Goal: Transaction & Acquisition: Purchase product/service

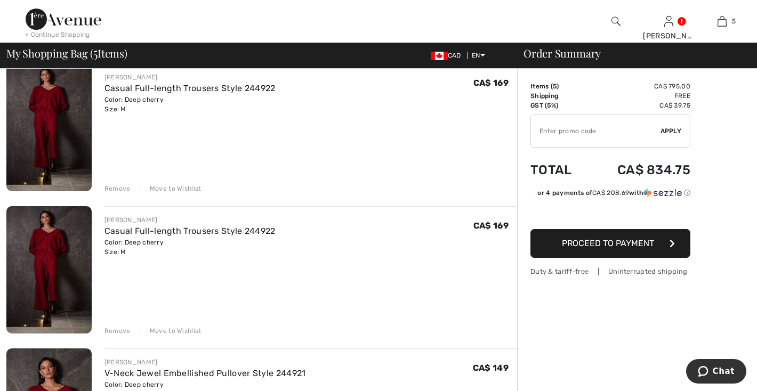
scroll to position [238, 0]
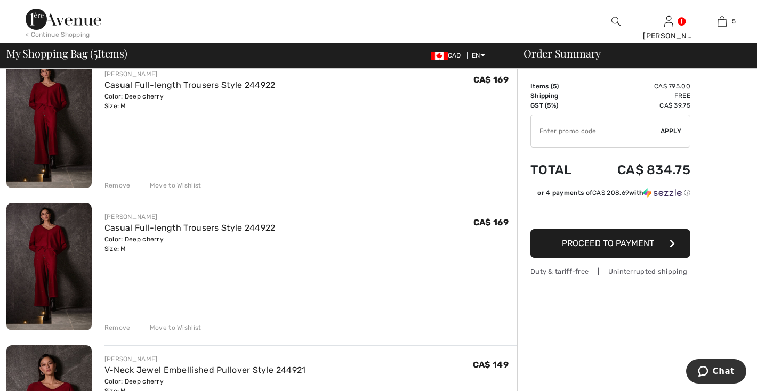
click at [131, 190] on div "Remove" at bounding box center [117, 186] width 26 height 10
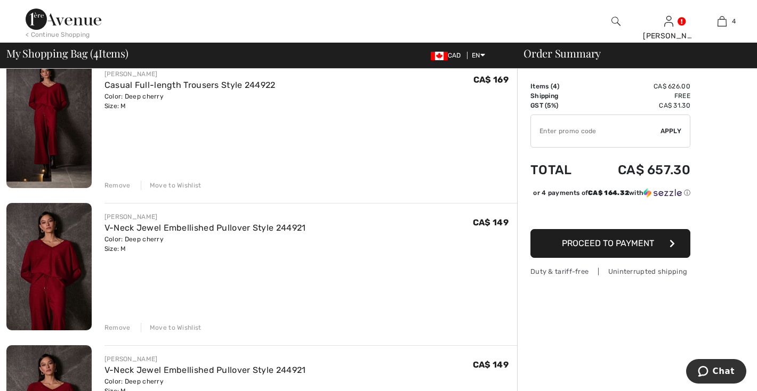
click at [131, 190] on div "Remove" at bounding box center [117, 186] width 26 height 10
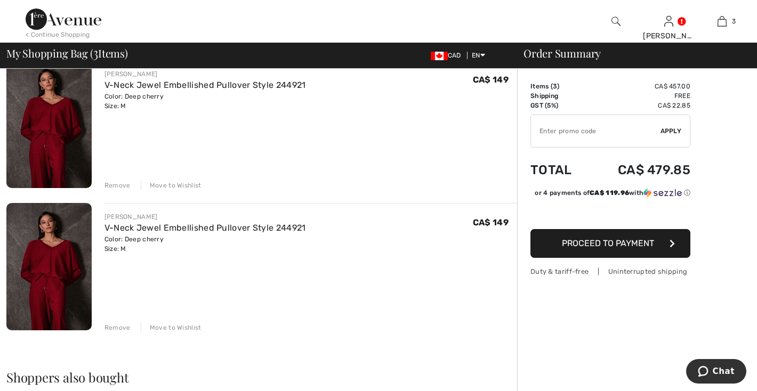
click at [131, 190] on div "Remove" at bounding box center [117, 186] width 26 height 10
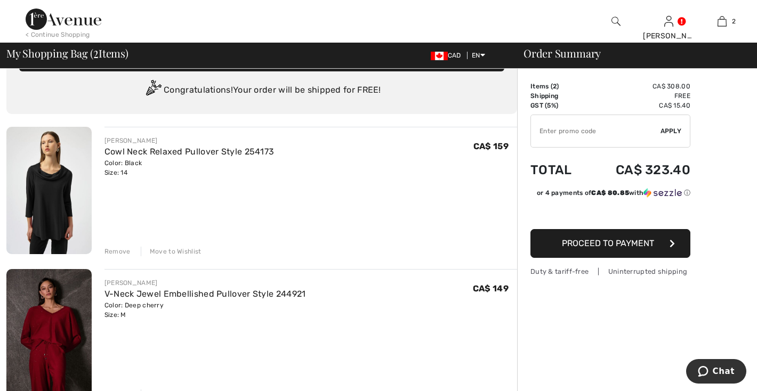
scroll to position [20, 0]
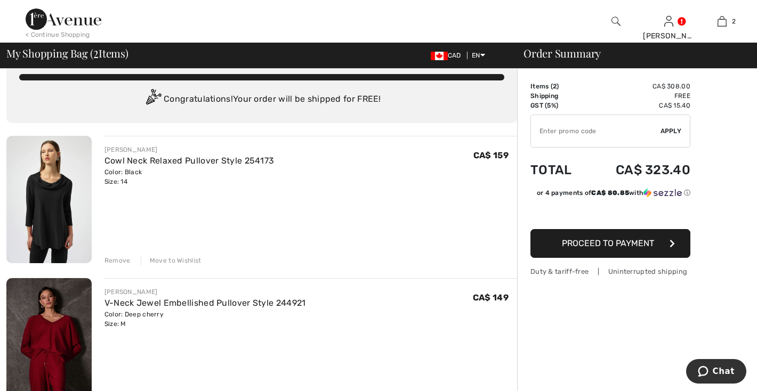
click at [202, 266] on div "Move to Wishlist" at bounding box center [171, 261] width 61 height 10
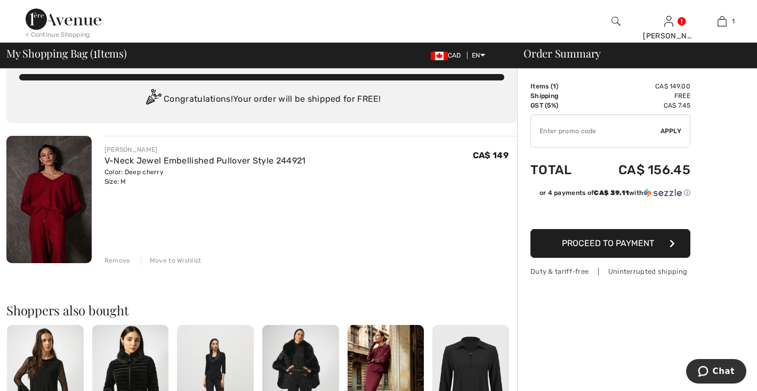
click at [652, 258] on button "Proceed to Payment" at bounding box center [610, 243] width 160 height 29
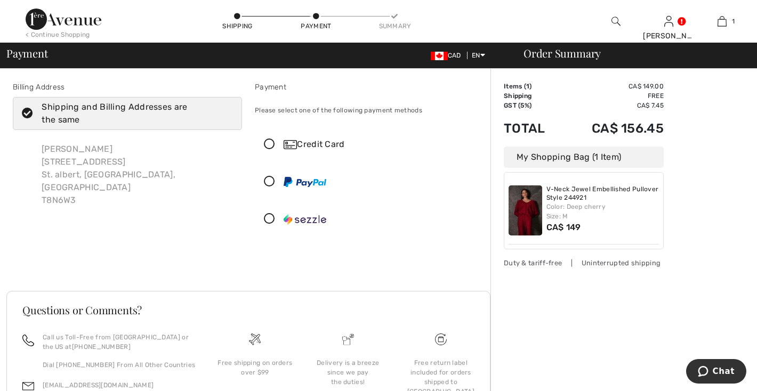
click at [101, 126] on div "Shipping and Billing Addresses are the same" at bounding box center [134, 114] width 184 height 26
click at [226, 130] on input "Shipping and Billing Addresses are the same" at bounding box center [229, 114] width 7 height 32
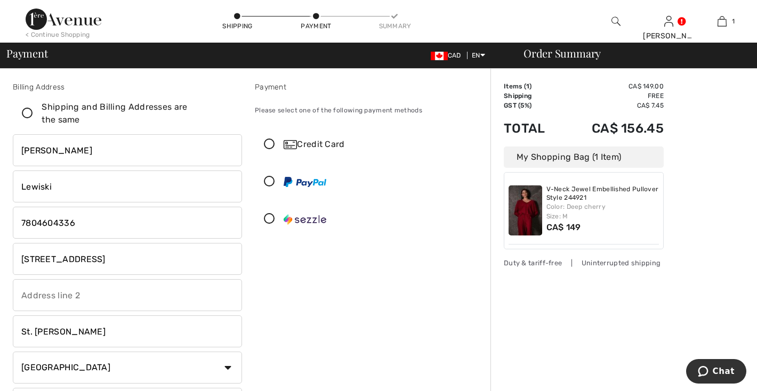
checkbox input "false"
drag, startPoint x: 125, startPoint y: 291, endPoint x: 20, endPoint y: 288, distance: 105.1
click at [20, 288] on div "Billing Address Shipping and Billing Addresses are the same Deborah Lewiski 9-4…" at bounding box center [127, 271] width 242 height 379
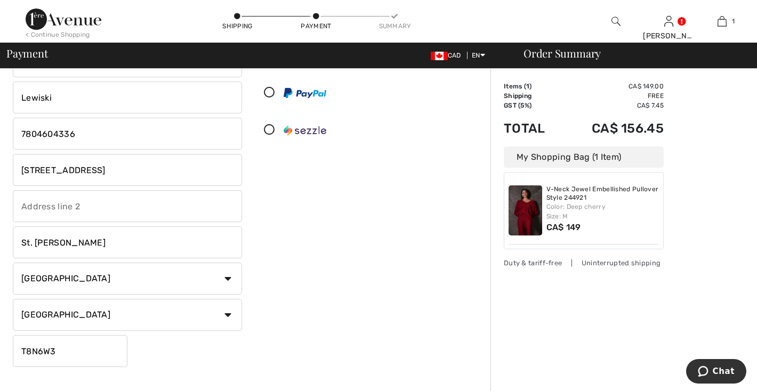
scroll to position [110, 0]
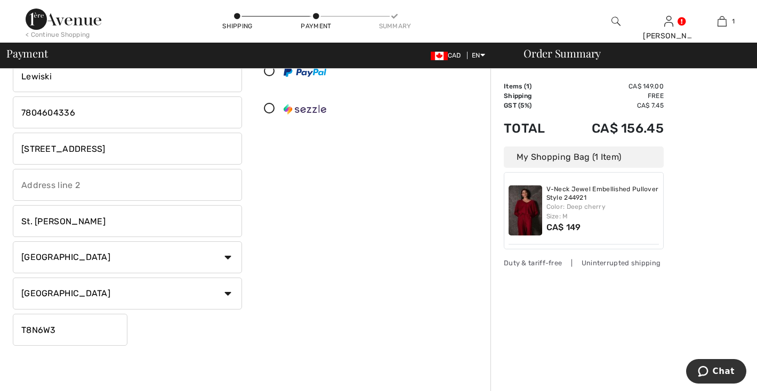
type input "[STREET_ADDRESS]"
click at [50, 237] on input "St. albert" at bounding box center [127, 221] width 229 height 32
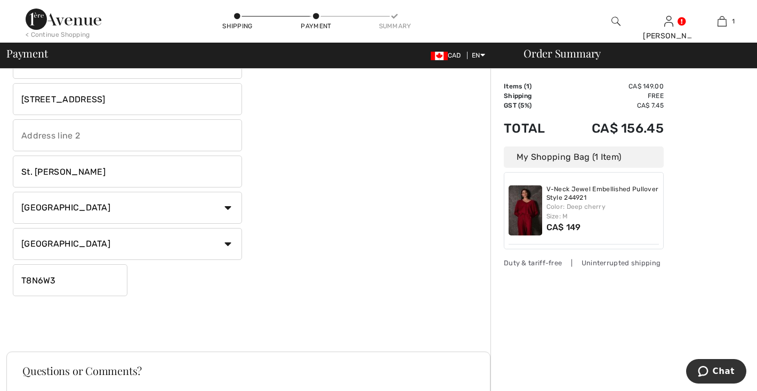
scroll to position [191, 0]
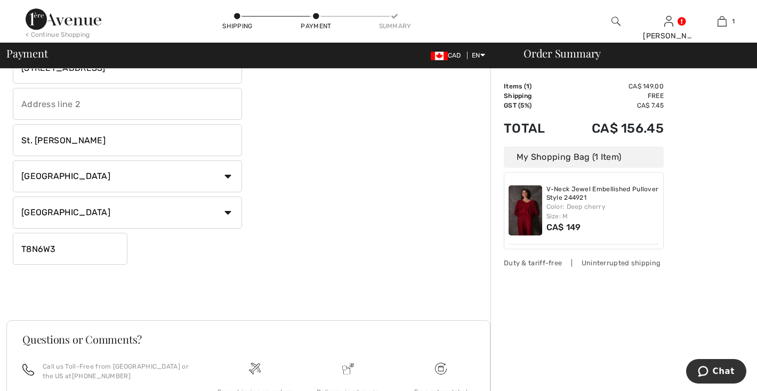
type input "St. [PERSON_NAME]"
click at [72, 265] on input "T8N6W3" at bounding box center [70, 249] width 115 height 32
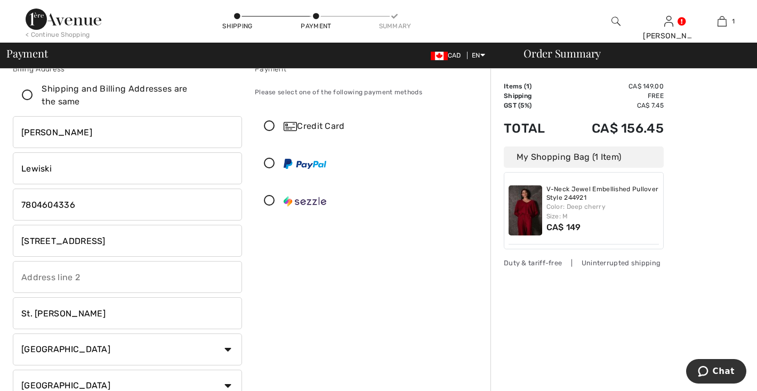
scroll to position [0, 0]
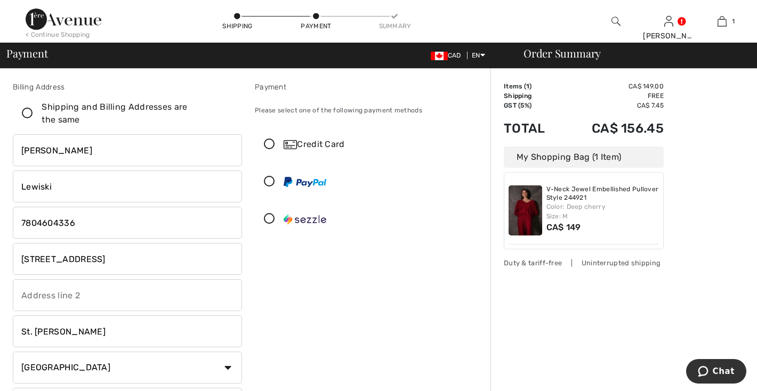
type input "T8N6N2"
click at [42, 119] on icon at bounding box center [27, 113] width 28 height 11
click at [226, 126] on input "Shipping and Billing Addresses are the same" at bounding box center [229, 114] width 7 height 32
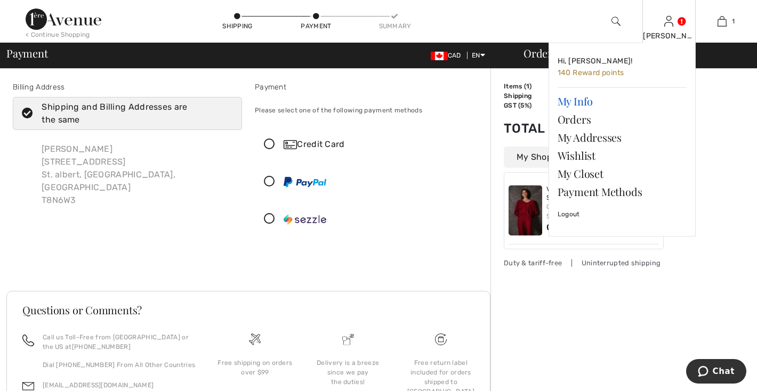
checkbox input "true"
click at [587, 110] on link "My Info" at bounding box center [622, 101] width 129 height 18
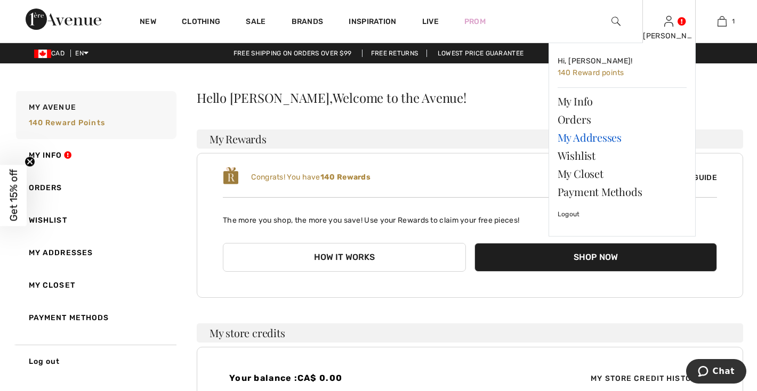
click at [610, 147] on link "My Addresses" at bounding box center [622, 137] width 129 height 18
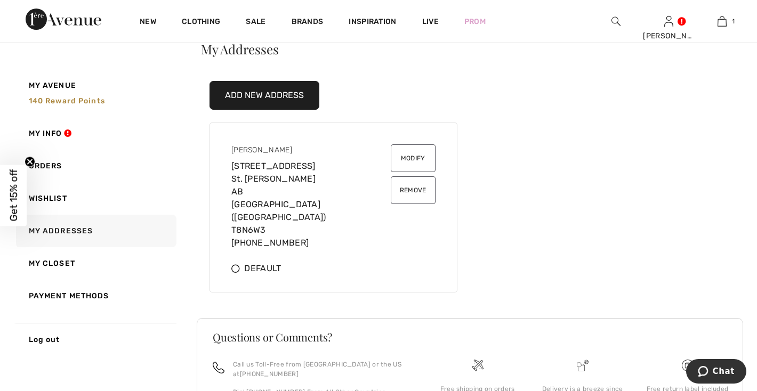
scroll to position [53, 0]
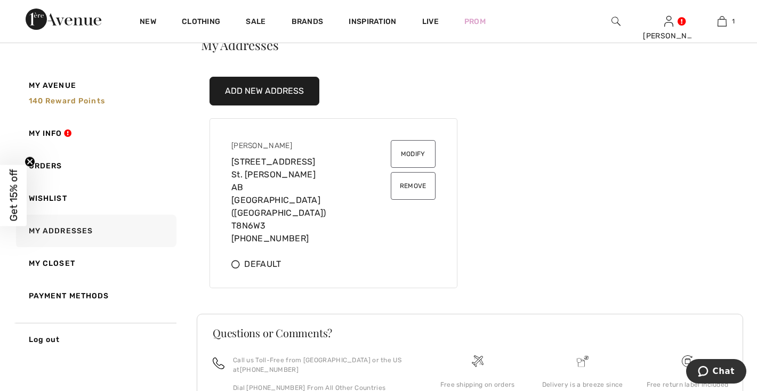
click at [391, 168] on button "Modify" at bounding box center [413, 154] width 45 height 28
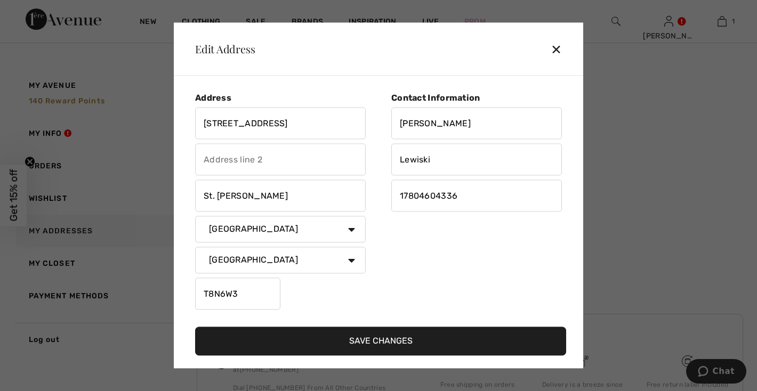
drag, startPoint x: 309, startPoint y: 114, endPoint x: 206, endPoint y: 115, distance: 102.4
click at [206, 115] on div "Address 9-4 Heritage Way St. Albert Country Canada United States Afghanistan Al…" at bounding box center [381, 205] width 388 height 243
type input "403 - 75 Gervais Road"
click at [261, 294] on input "T8N6W3" at bounding box center [237, 294] width 85 height 32
type input "T8N6N2"
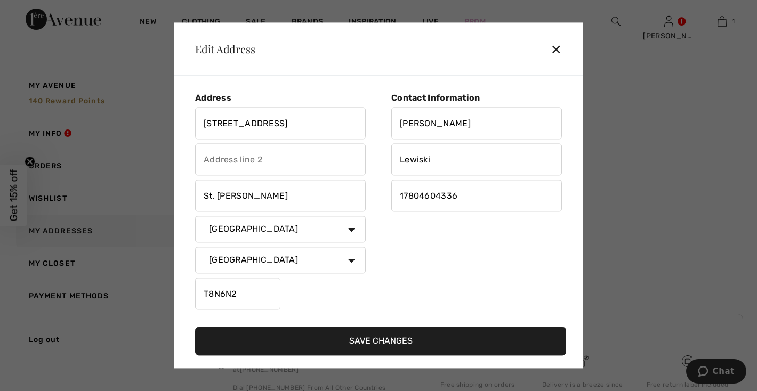
click at [480, 192] on input "17804604336" at bounding box center [476, 196] width 171 height 32
type input "17804469762"
click at [404, 356] on button "Save Changes" at bounding box center [380, 341] width 371 height 29
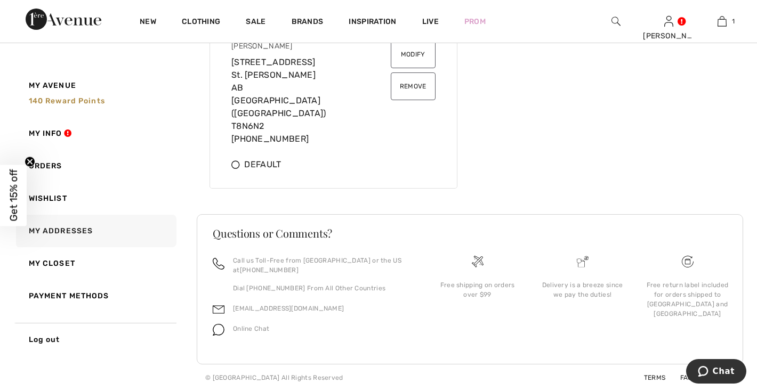
scroll to position [225, 0]
click at [240, 169] on icon at bounding box center [235, 164] width 9 height 9
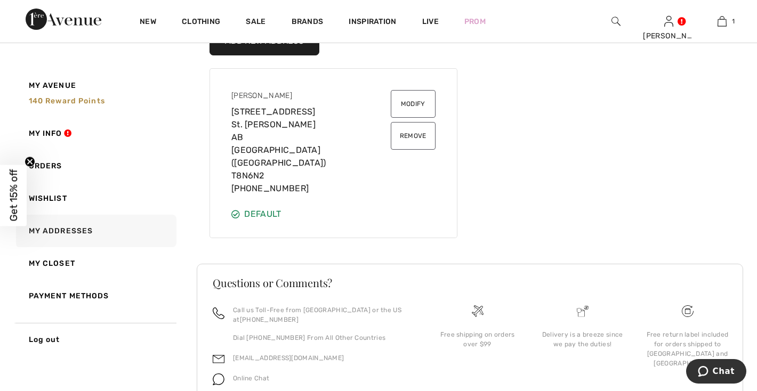
scroll to position [94, 0]
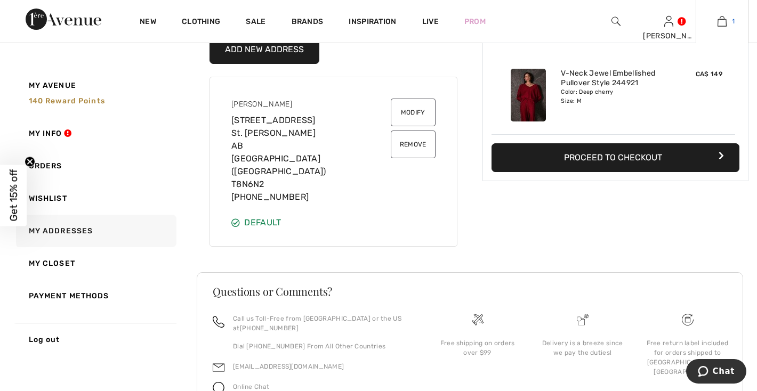
click at [732, 23] on link "1" at bounding box center [722, 21] width 52 height 13
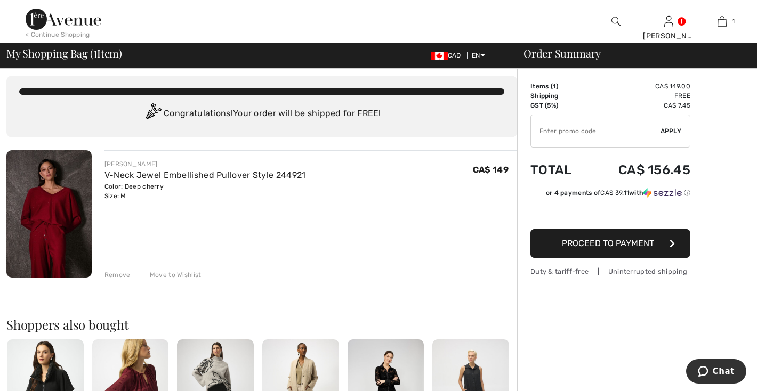
scroll to position [5, 0]
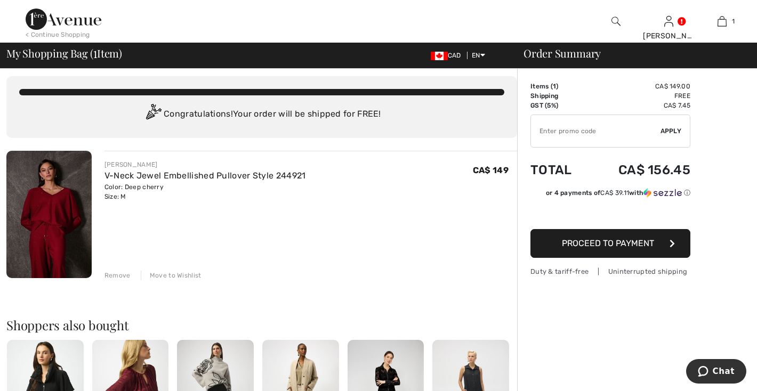
click at [633, 248] on span "Proceed to Payment" at bounding box center [608, 243] width 92 height 10
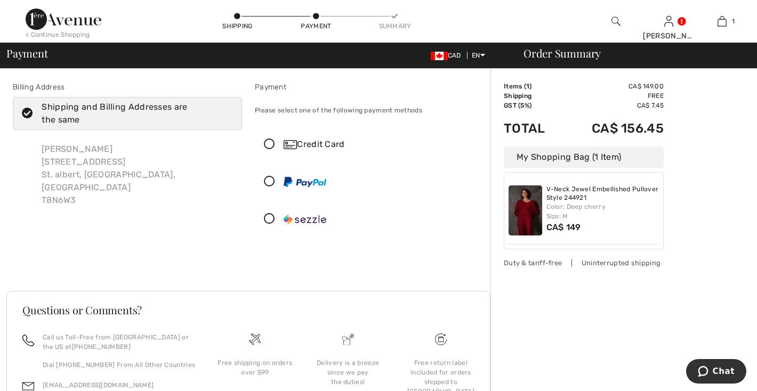
click at [283, 150] on icon at bounding box center [269, 144] width 28 height 11
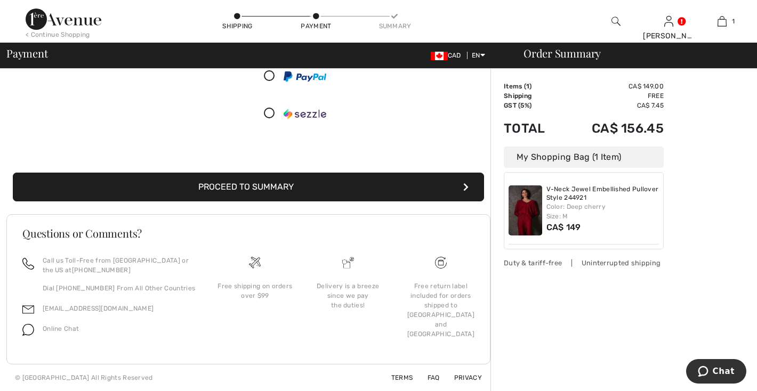
scroll to position [254, 0]
click at [408, 46] on div "My Saved Cards" at bounding box center [426, 37] width 55 height 18
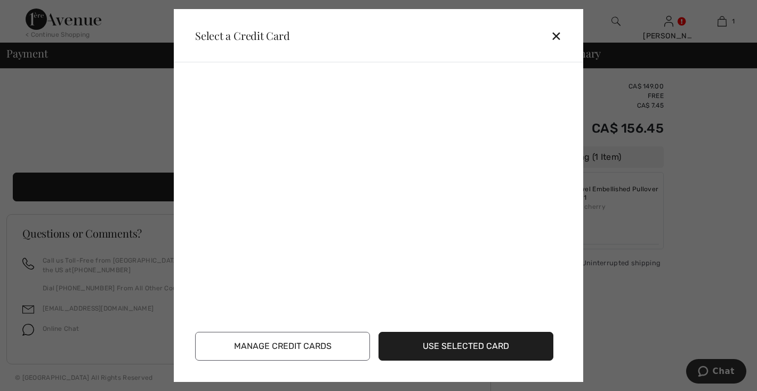
click at [551, 36] on div "✕" at bounding box center [561, 36] width 20 height 22
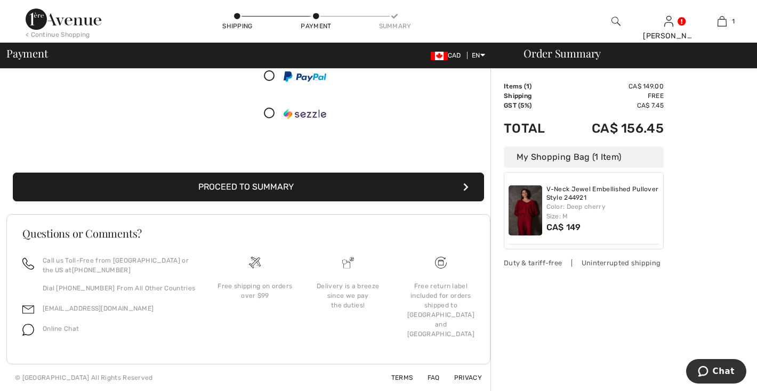
click at [281, 82] on icon at bounding box center [269, 76] width 28 height 11
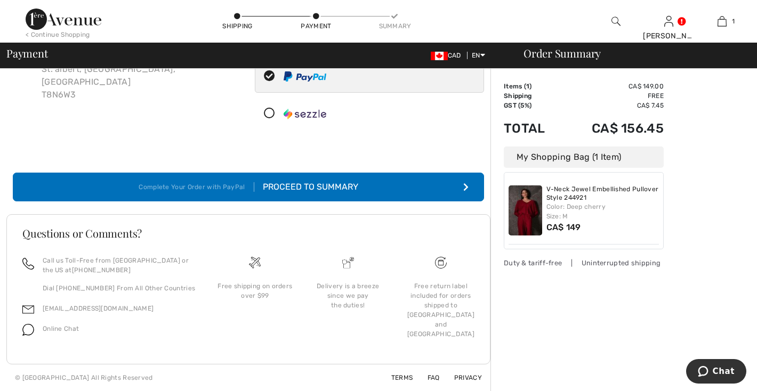
click at [358, 181] on div "Proceed to Summary" at bounding box center [306, 187] width 104 height 13
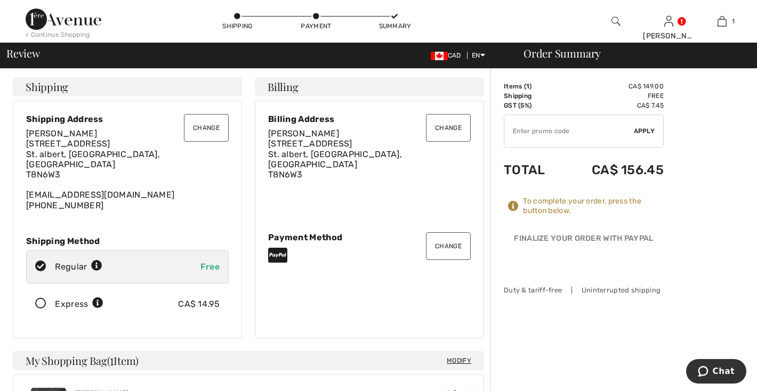
click at [192, 142] on button "Change" at bounding box center [206, 128] width 45 height 28
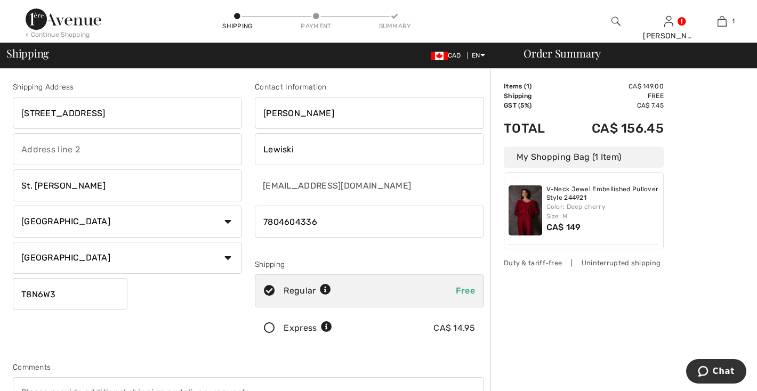
click at [141, 128] on input "[STREET_ADDRESS]" at bounding box center [127, 113] width 229 height 32
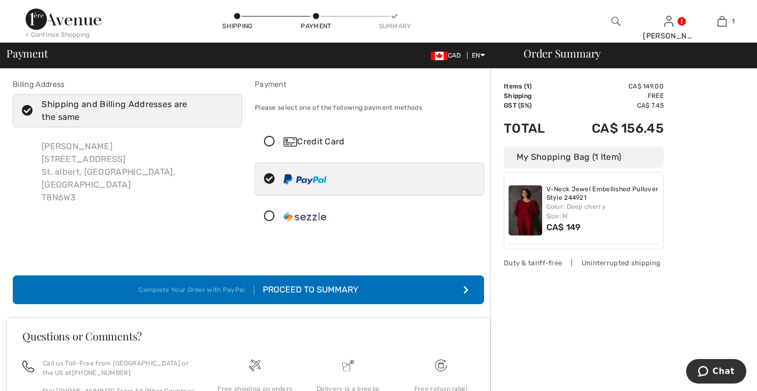
scroll to position [2, 0]
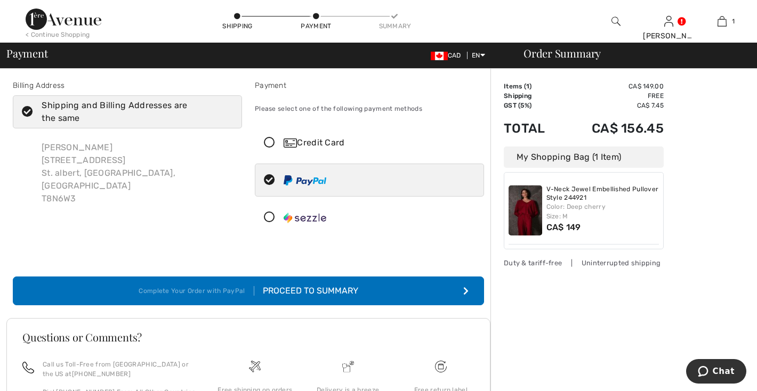
click at [284, 149] on icon at bounding box center [269, 143] width 28 height 11
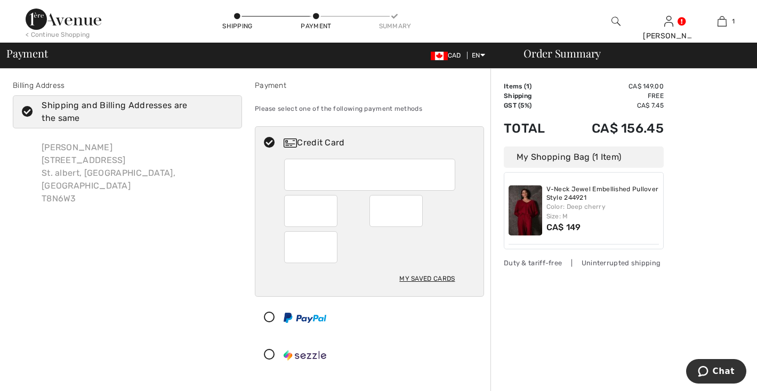
click at [419, 288] on div "My Saved Cards" at bounding box center [426, 279] width 55 height 18
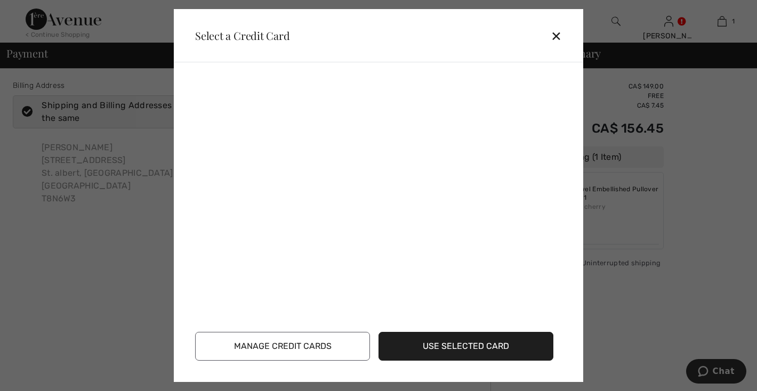
click at [468, 332] on button "Use Selected Card" at bounding box center [466, 346] width 175 height 29
click at [551, 31] on div "✕" at bounding box center [561, 36] width 20 height 22
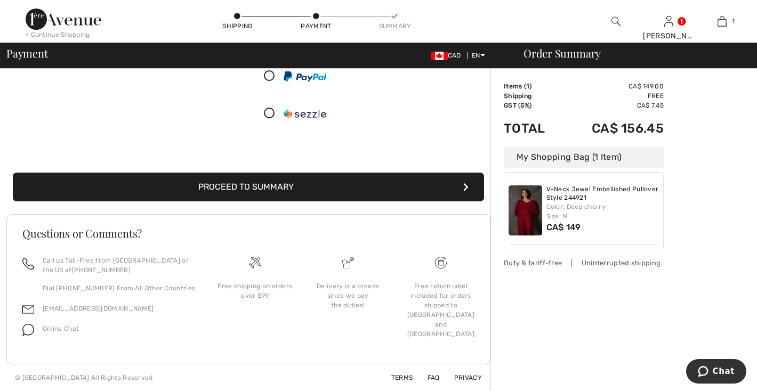
scroll to position [355, 0]
click at [286, 191] on button "Proceed to Summary" at bounding box center [248, 187] width 471 height 29
click at [282, 82] on icon at bounding box center [269, 76] width 28 height 11
radio input "true"
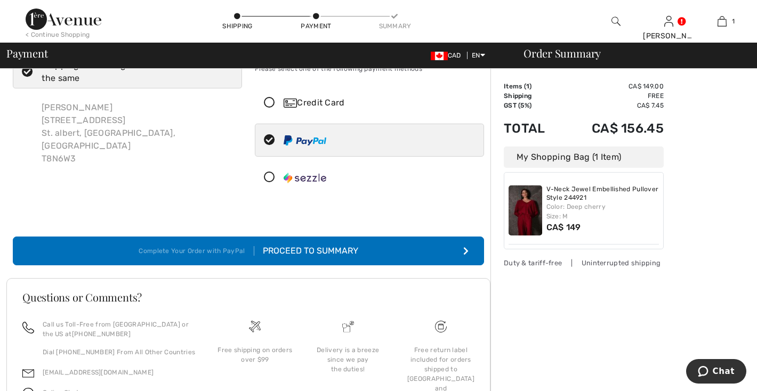
scroll to position [38, 0]
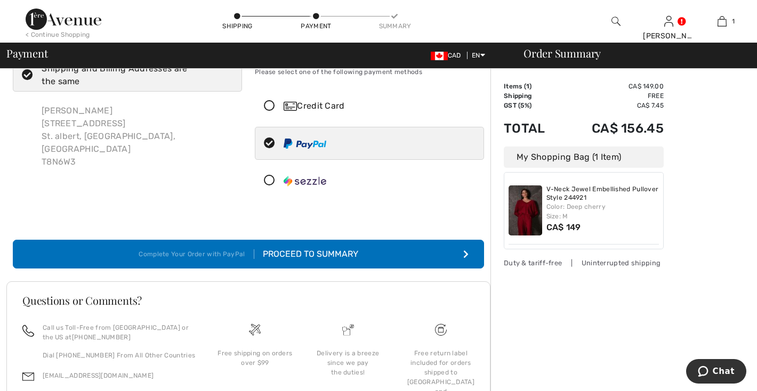
click at [358, 261] on div "Proceed to Summary" at bounding box center [306, 254] width 104 height 13
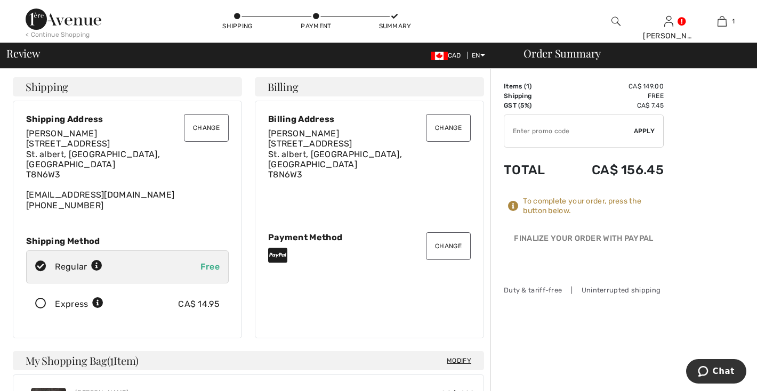
click at [190, 142] on button "Change" at bounding box center [206, 128] width 45 height 28
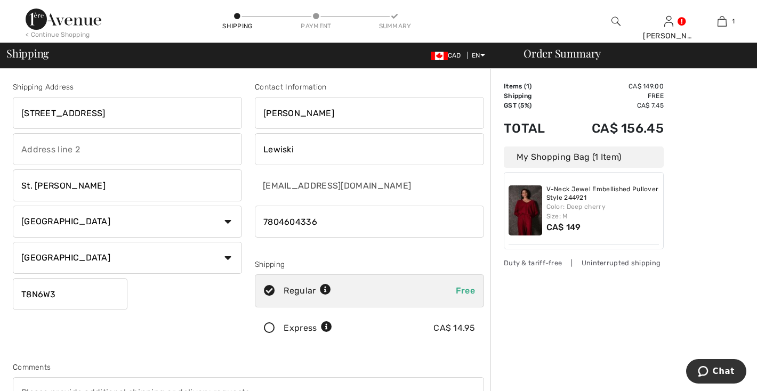
drag, startPoint x: 128, startPoint y: 134, endPoint x: 6, endPoint y: 127, distance: 122.3
click at [6, 127] on div "Shipping Address 9-4 Heritage Way St. albert Country Canada United States Afgha…" at bounding box center [378, 382] width 757 height 626
type input "403 - 75 Gervais Road"
click at [73, 310] on input "T8N6W3" at bounding box center [70, 294] width 115 height 32
type input "T8N6N2"
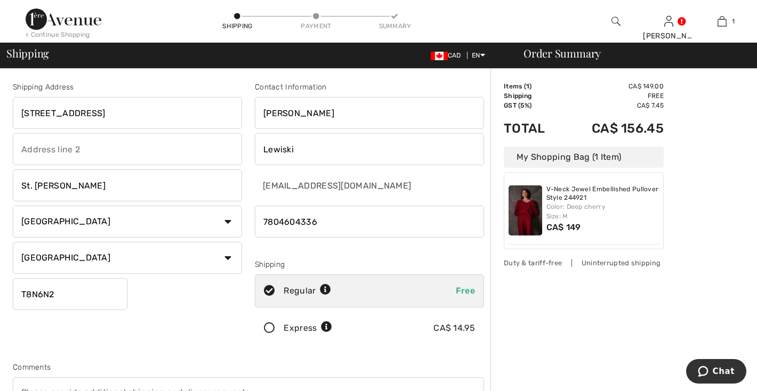
click at [338, 238] on input "phone" at bounding box center [369, 222] width 229 height 32
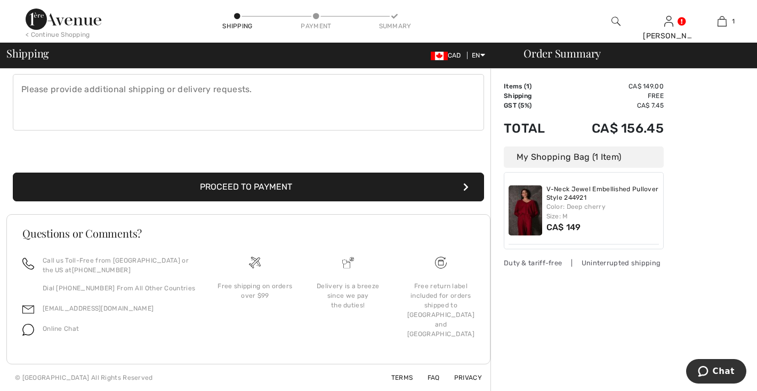
scroll to position [394, 0]
type input "7804469762"
click at [297, 202] on button "Proceed to Payment" at bounding box center [248, 187] width 471 height 29
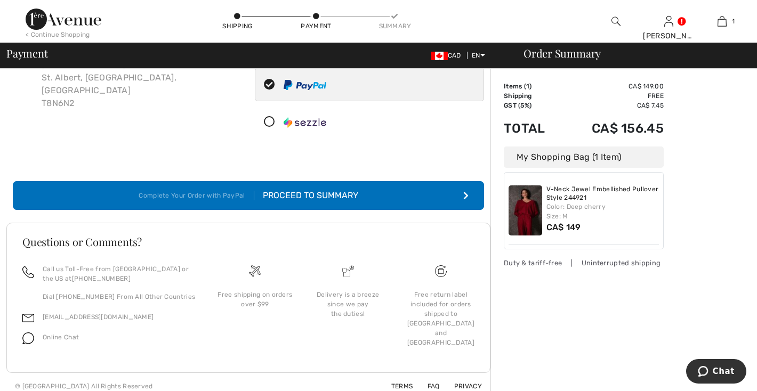
scroll to position [108, 0]
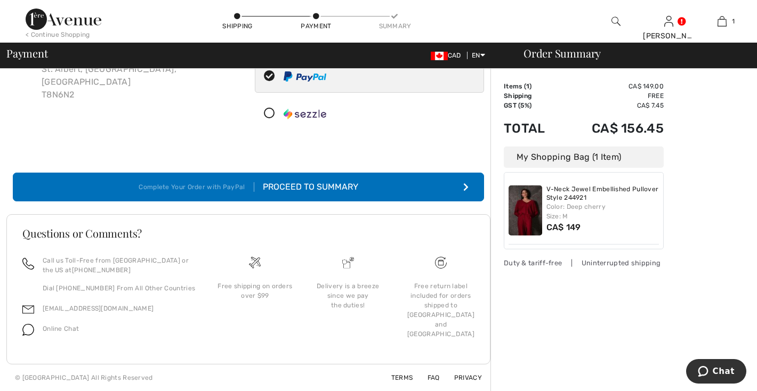
click at [358, 194] on div "Proceed to Summary" at bounding box center [306, 187] width 104 height 13
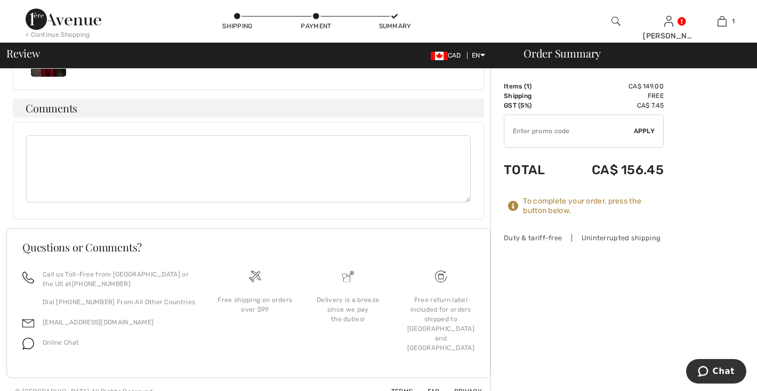
scroll to position [274, 0]
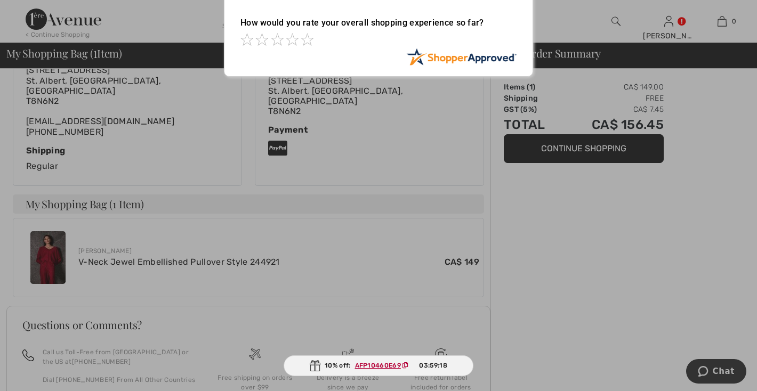
scroll to position [263, 0]
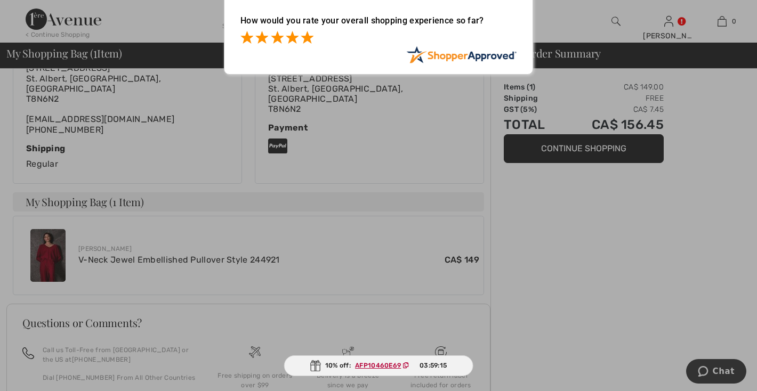
click at [307, 44] on span at bounding box center [307, 37] width 13 height 13
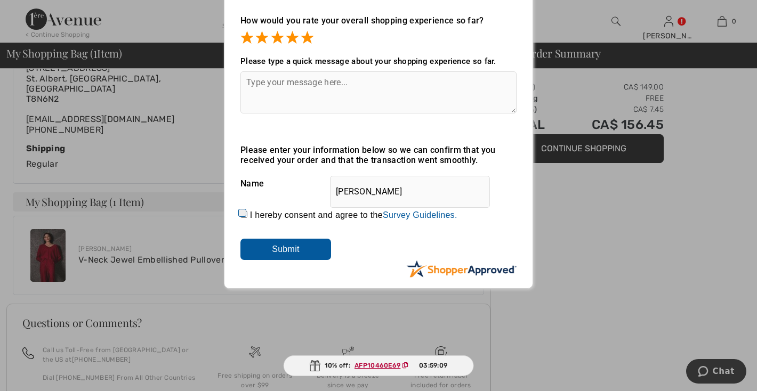
click at [218, 146] on div "Sorry! Something went wrong. Close Thank You for Your Order How would you rate …" at bounding box center [378, 120] width 757 height 350
